Goal: Find specific page/section: Find specific page/section

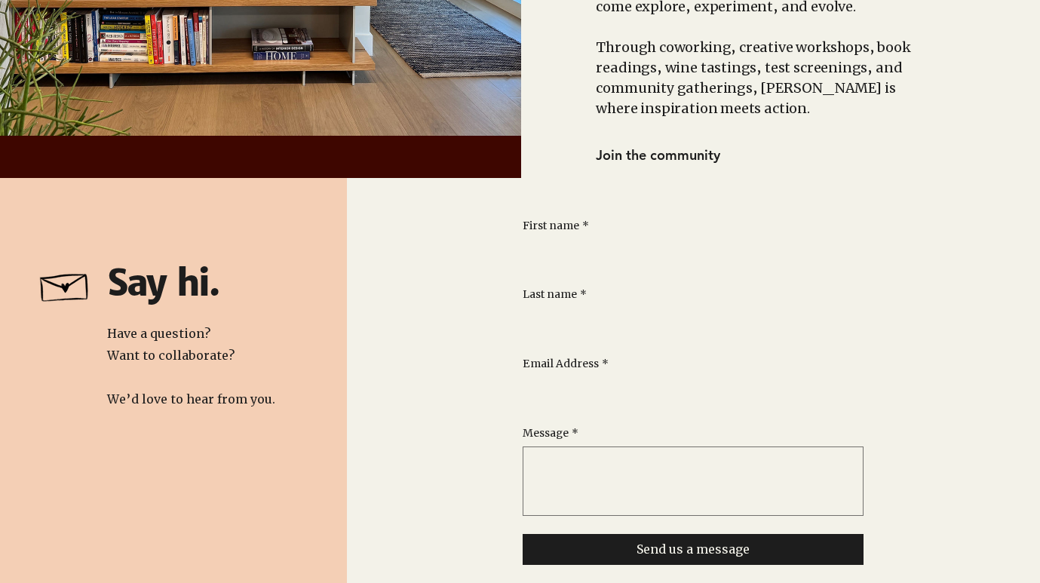
scroll to position [2662, 0]
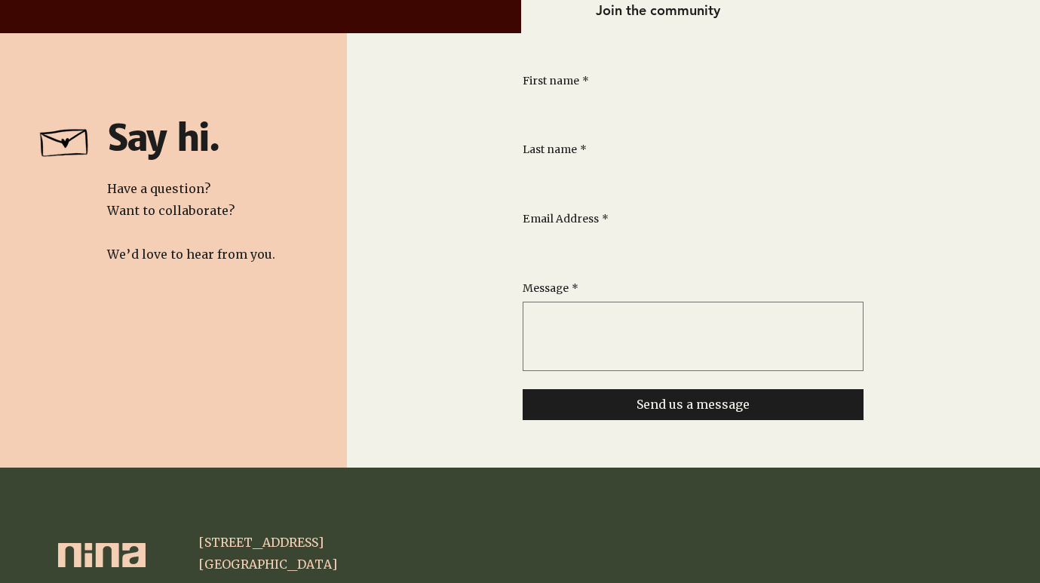
click at [217, 535] on span "[STREET_ADDRESS]" at bounding box center [260, 542] width 125 height 15
copy div "[STREET_ADDRESS]"
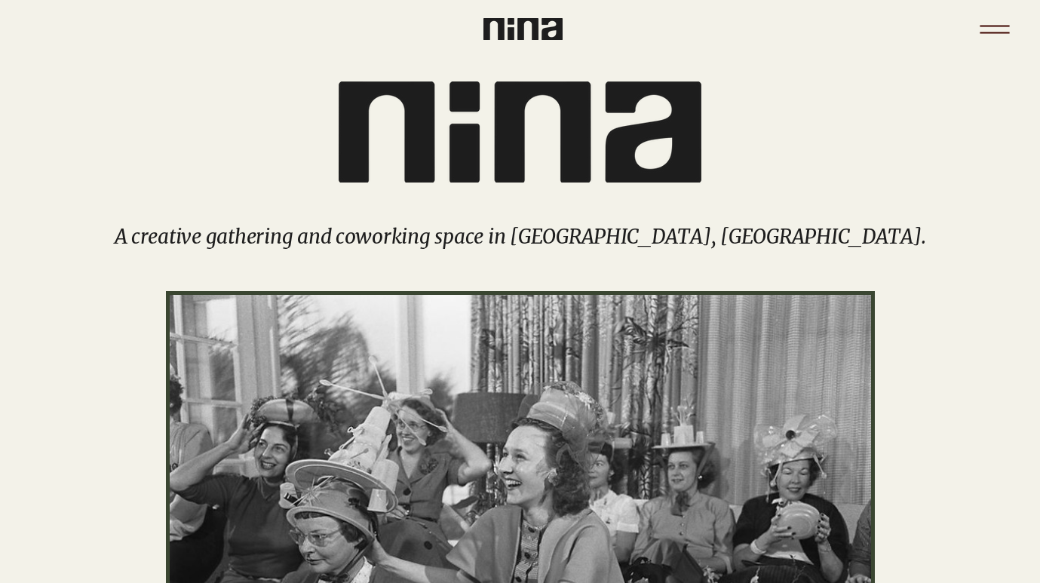
click at [1004, 33] on icon "Menu" at bounding box center [994, 33] width 29 height 2
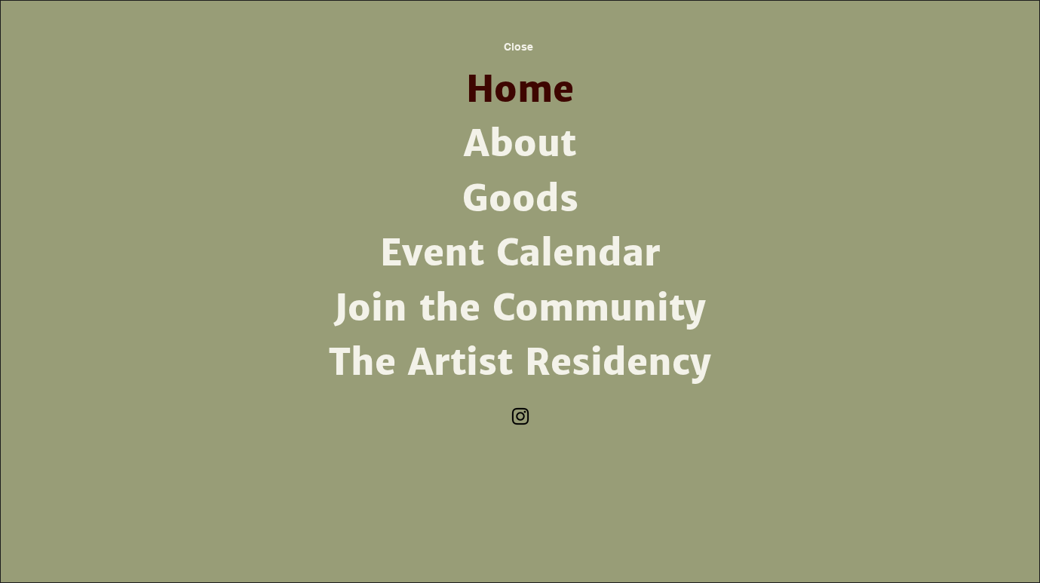
click at [559, 160] on link "About" at bounding box center [521, 144] width 394 height 54
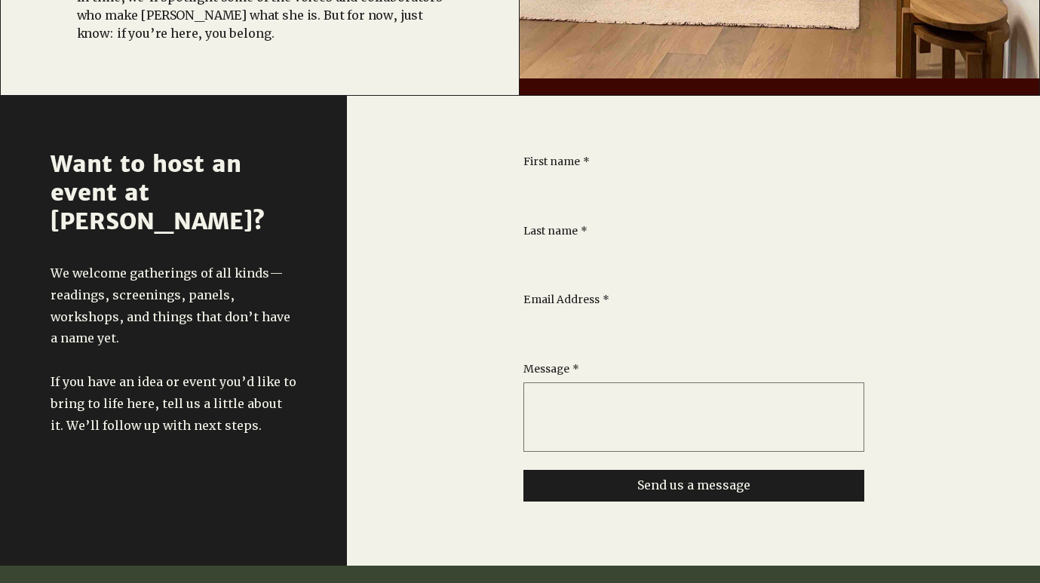
scroll to position [1352, 0]
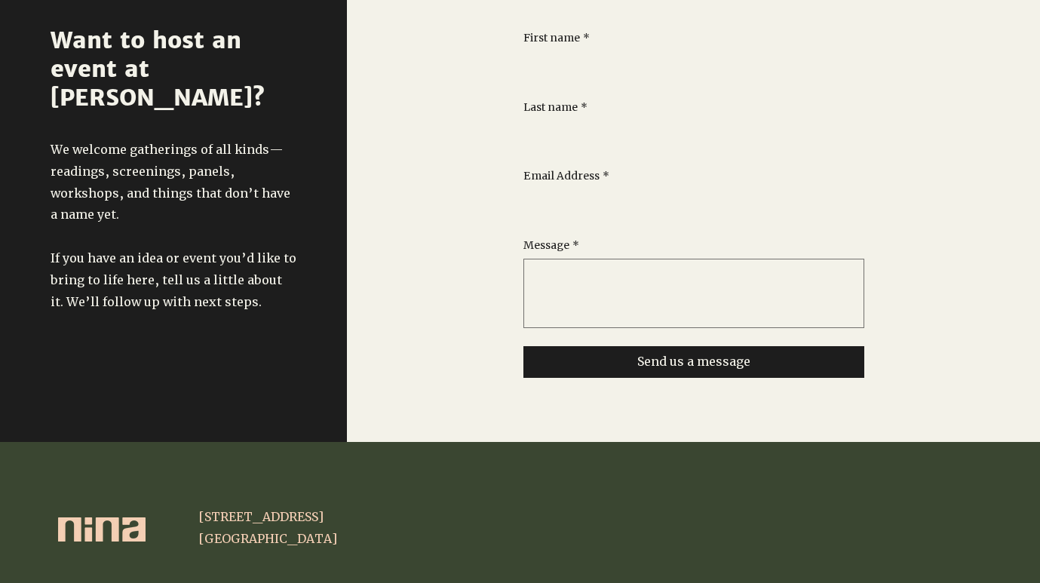
drag, startPoint x: 270, startPoint y: 254, endPoint x: 253, endPoint y: 250, distance: 17.0
click at [253, 250] on div at bounding box center [173, 207] width 347 height 470
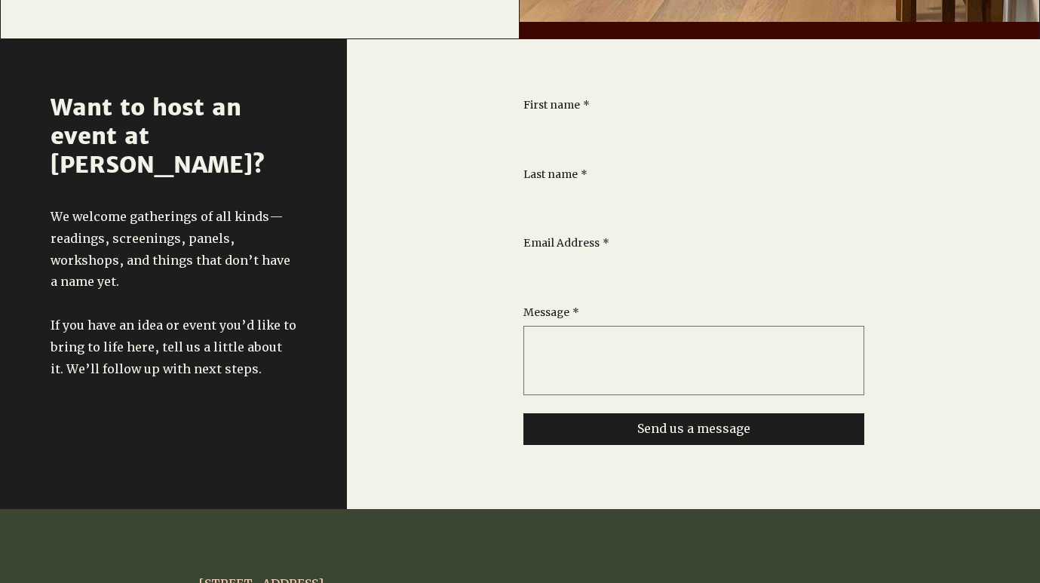
scroll to position [1273, 0]
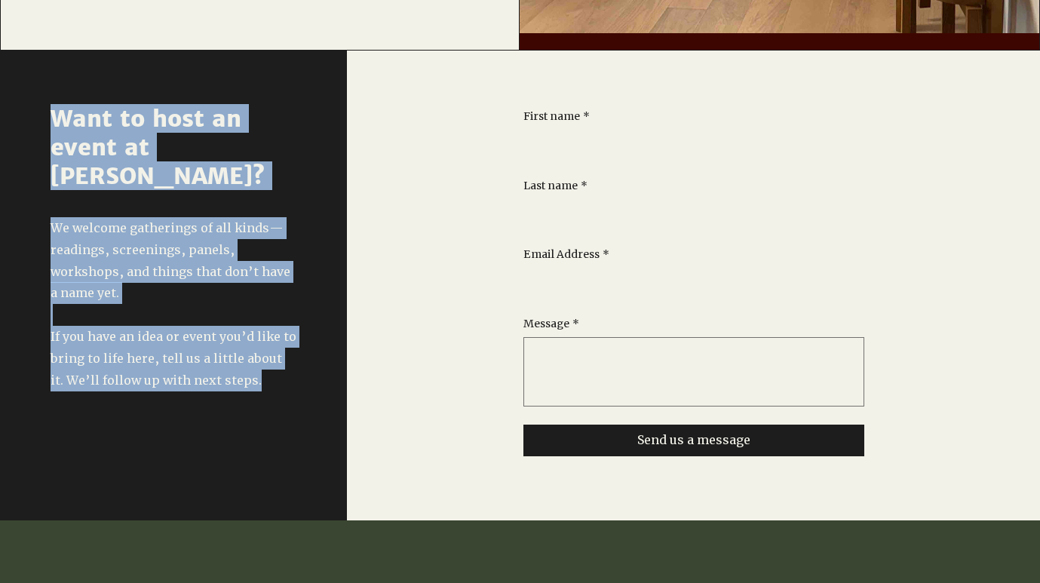
drag, startPoint x: 253, startPoint y: 320, endPoint x: 47, endPoint y: 111, distance: 293.9
click at [47, 111] on div "Want to host an event at nina? We welcome gatherings of all kinds—readings, scr…" at bounding box center [173, 286] width 347 height 470
copy div "Want to host an event at nina? We welcome gatherings of all kinds—readings, scr…"
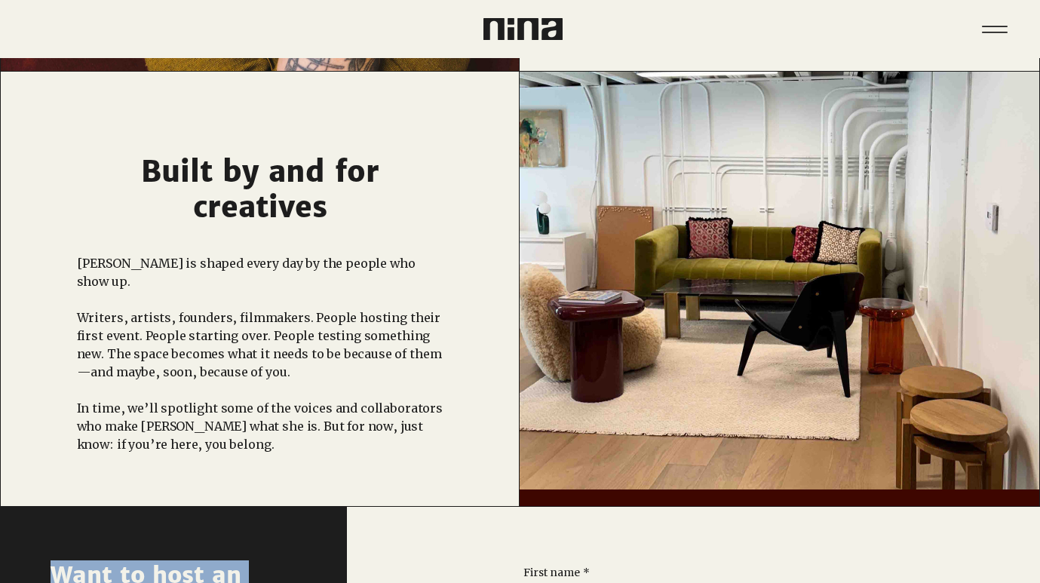
scroll to position [1352, 0]
